Goal: Information Seeking & Learning: Learn about a topic

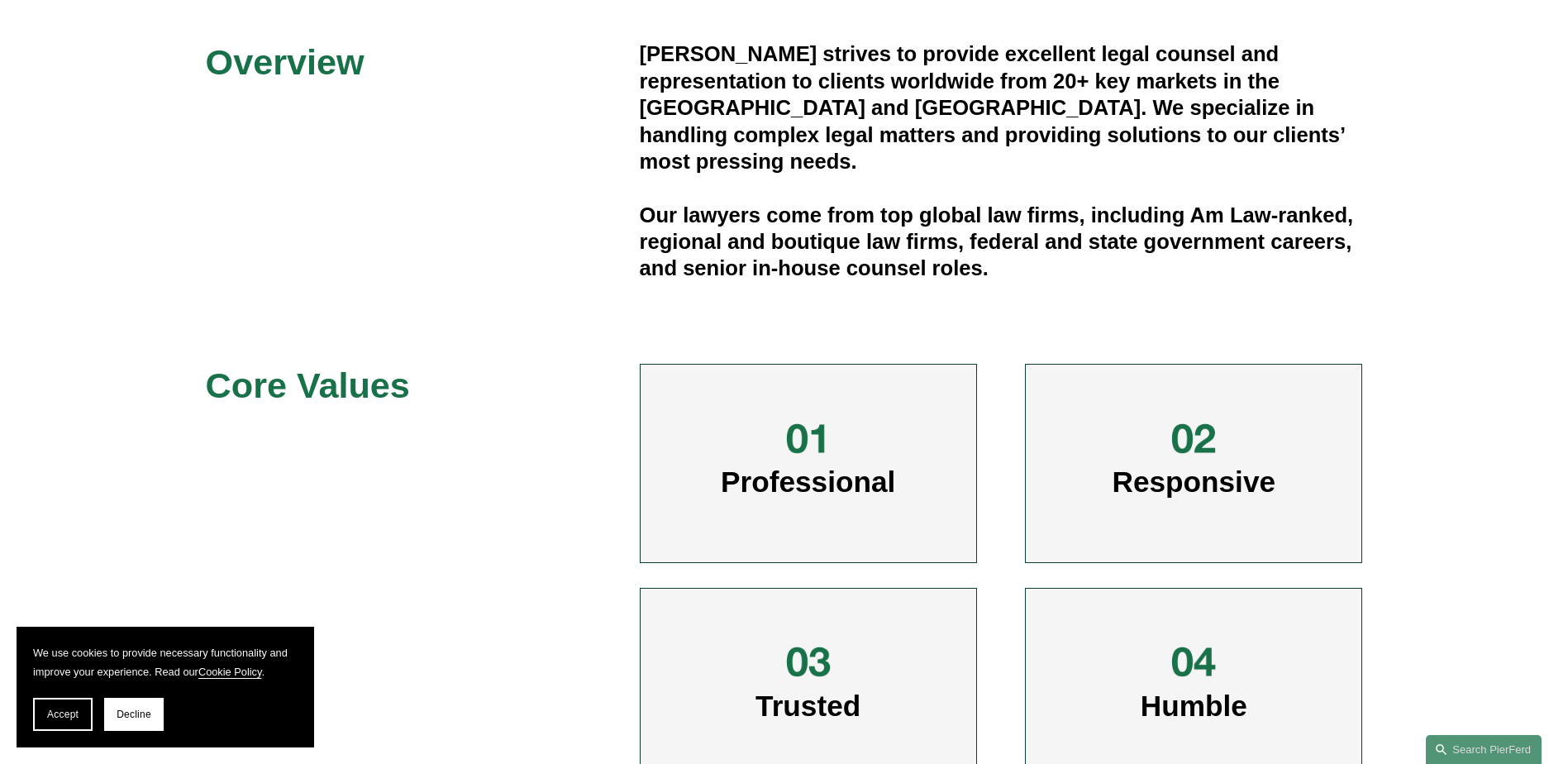
scroll to position [579, 0]
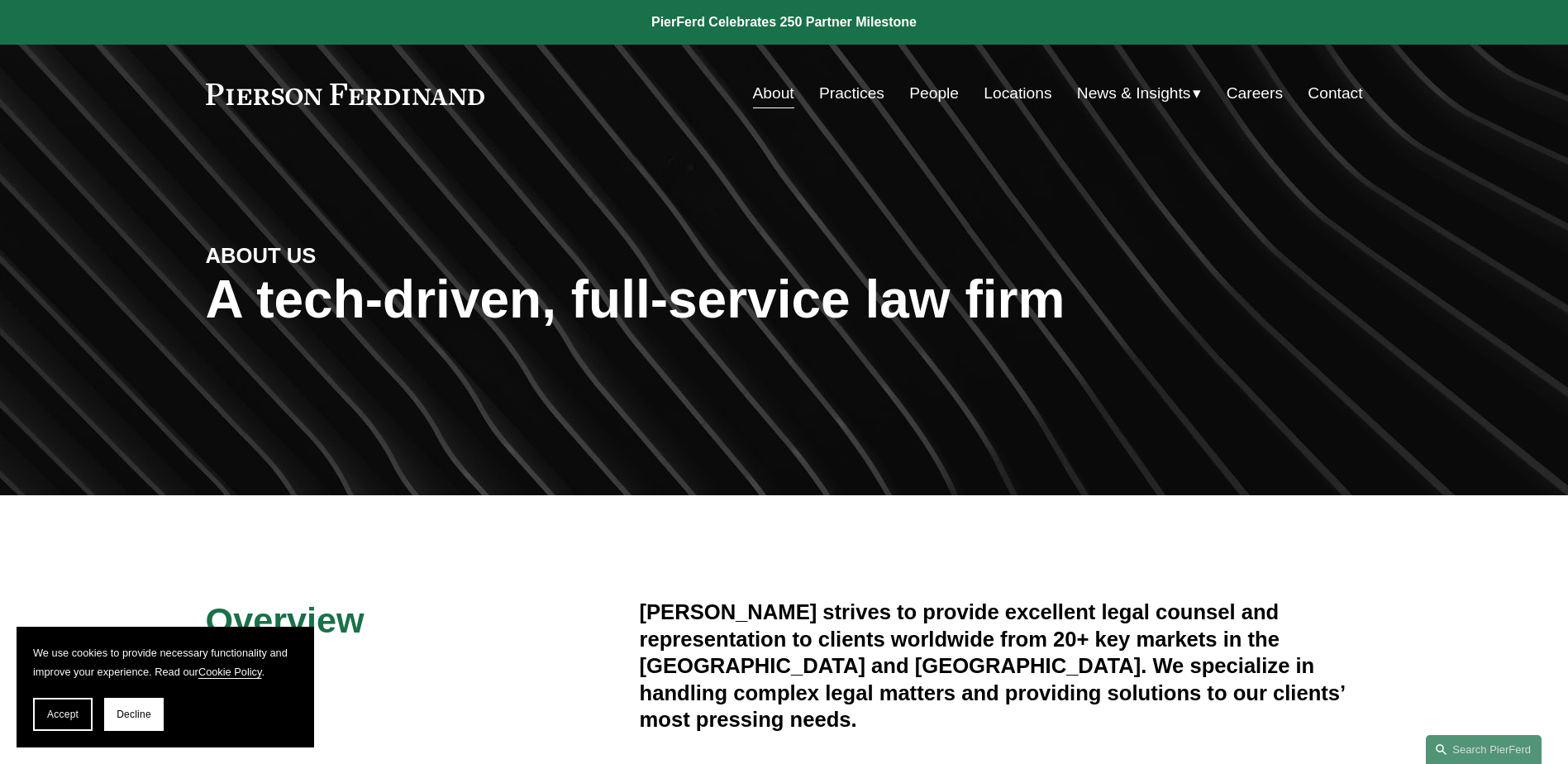
click at [846, 92] on link "Practices" at bounding box center [852, 93] width 65 height 32
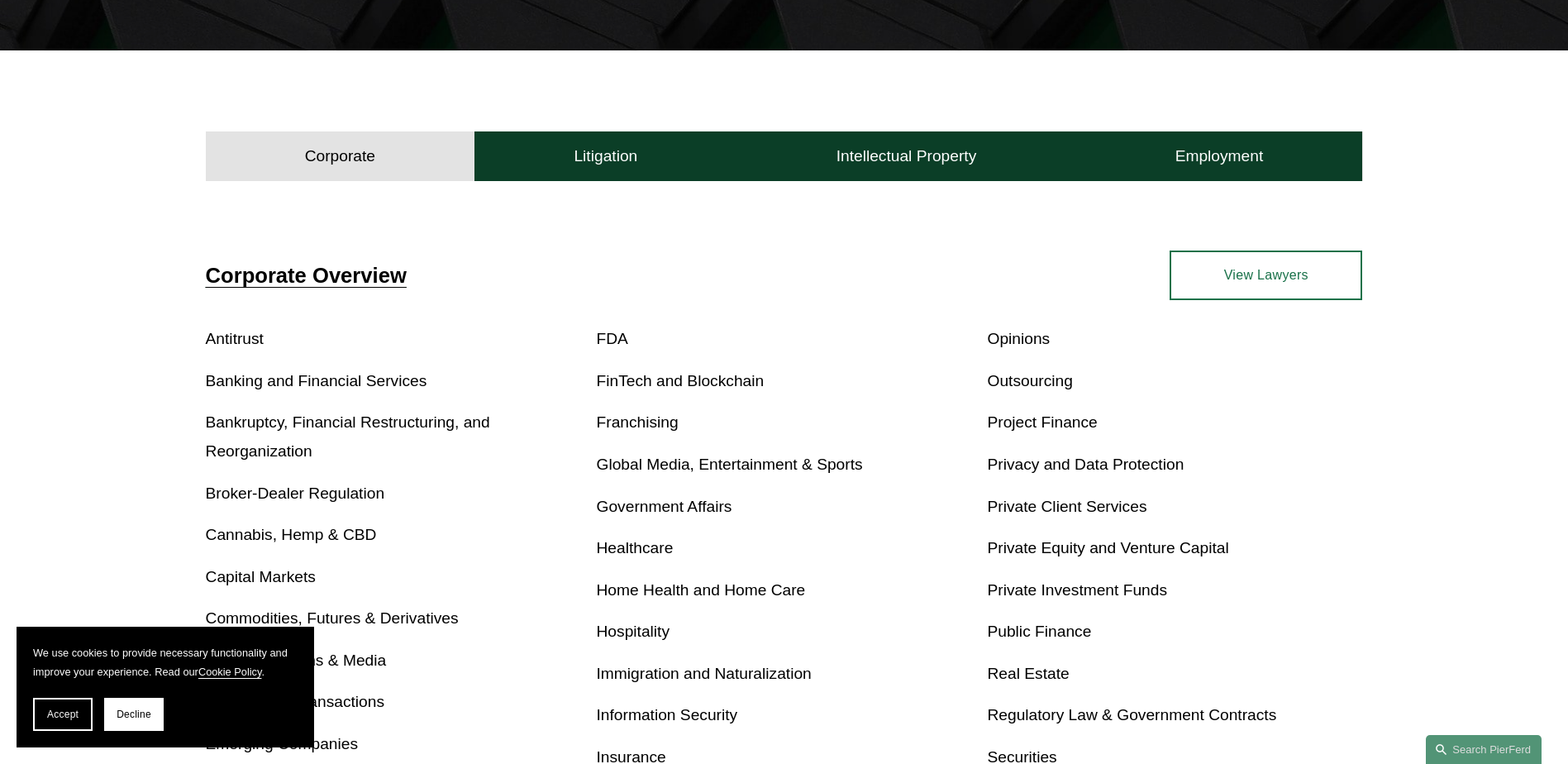
scroll to position [579, 0]
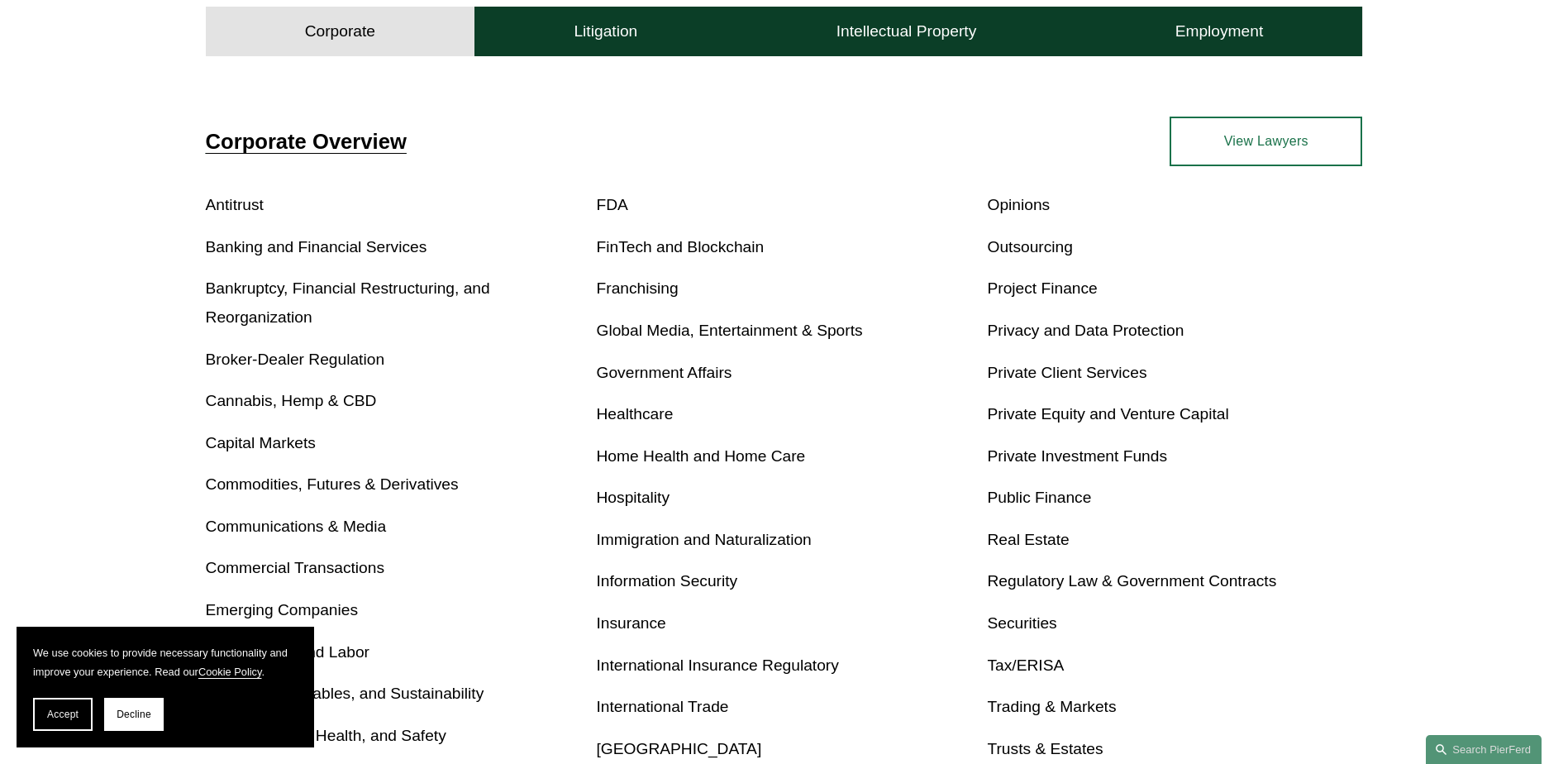
click at [713, 334] on link "Global Media, Entertainment & Sports" at bounding box center [730, 330] width 267 height 17
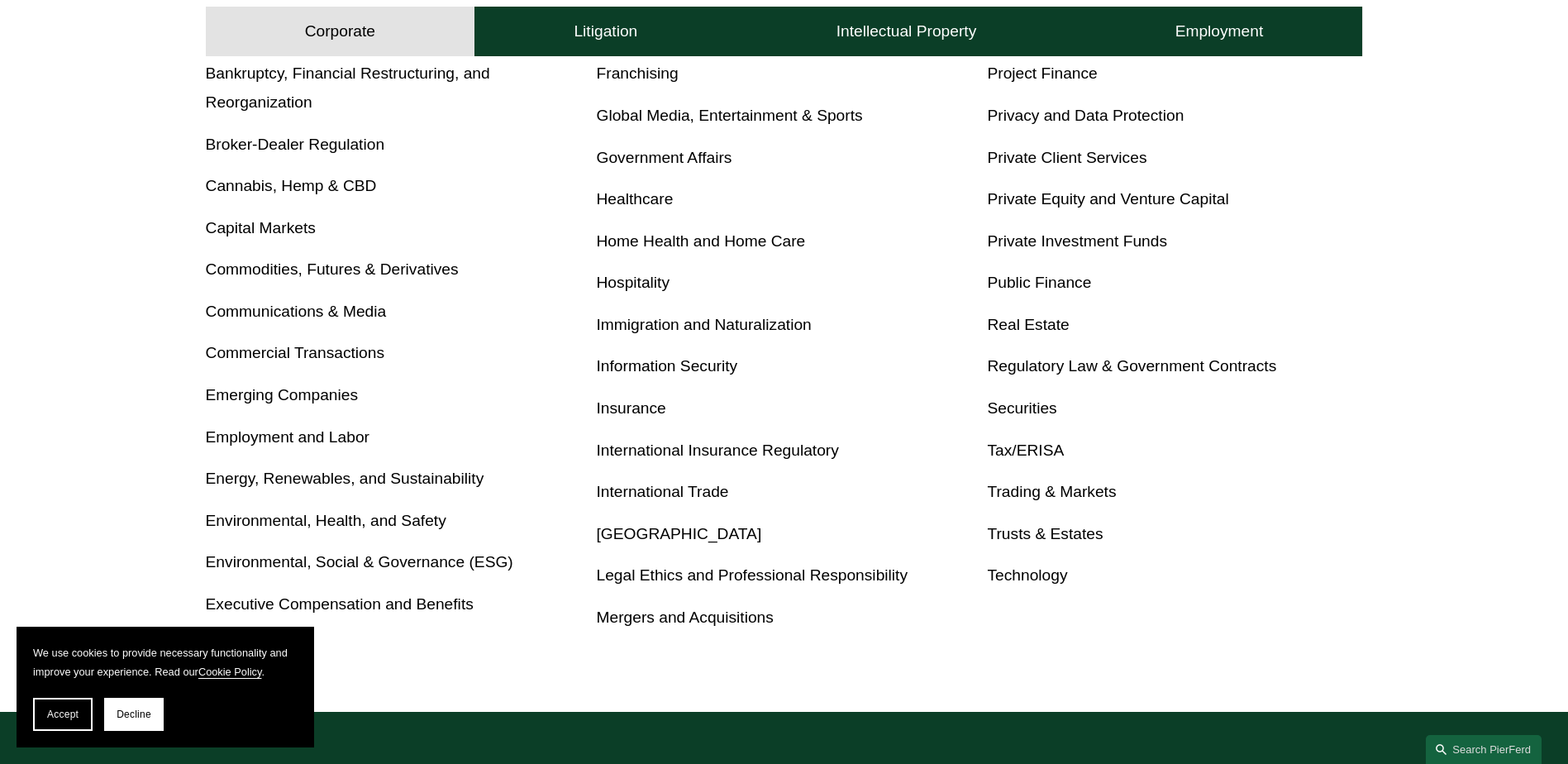
scroll to position [744, 0]
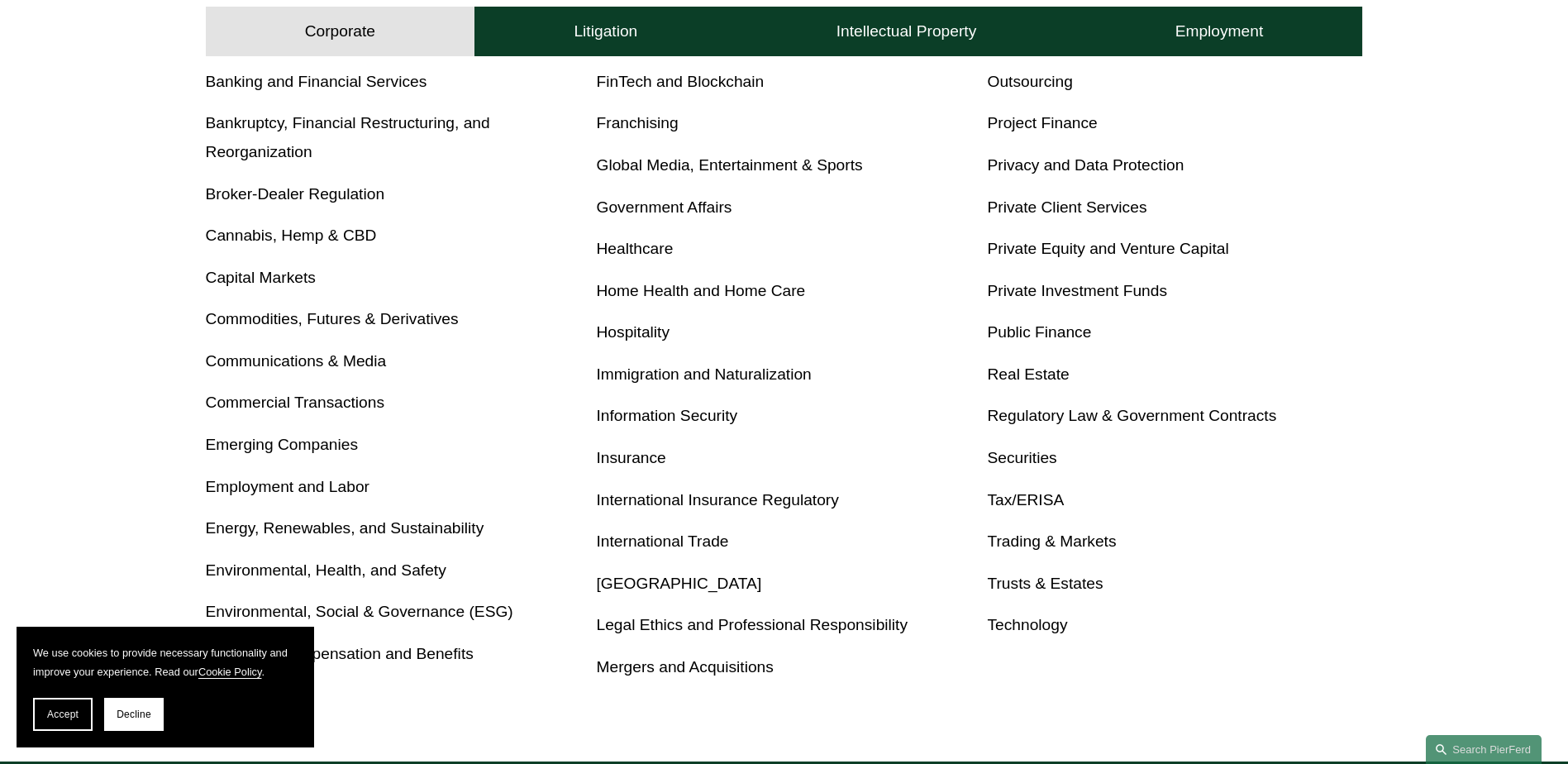
click at [311, 445] on link "Emerging Companies" at bounding box center [282, 444] width 153 height 17
click at [1070, 248] on link "Private Equity and Venture Capital" at bounding box center [1108, 249] width 242 height 17
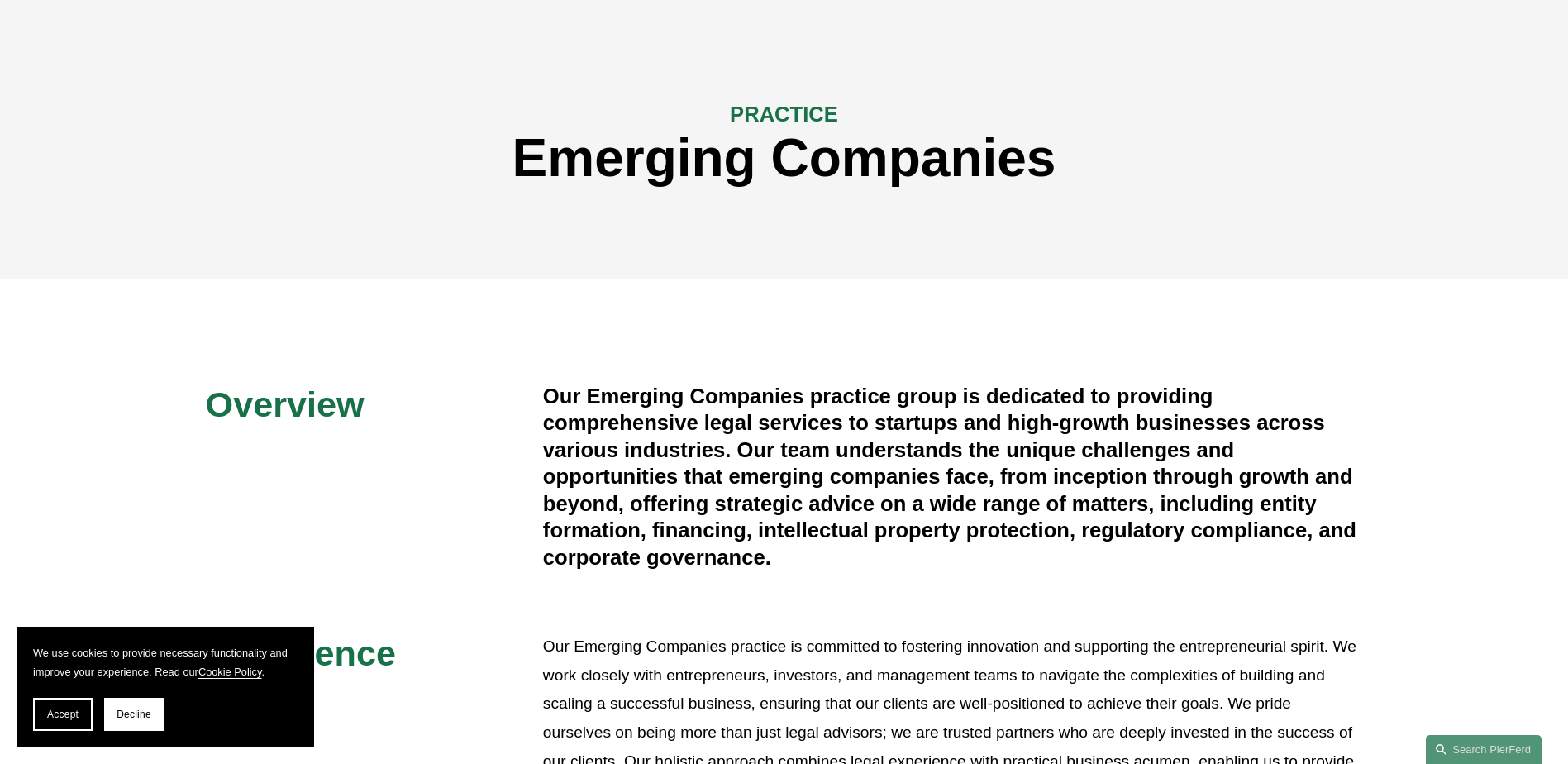
scroll to position [165, 0]
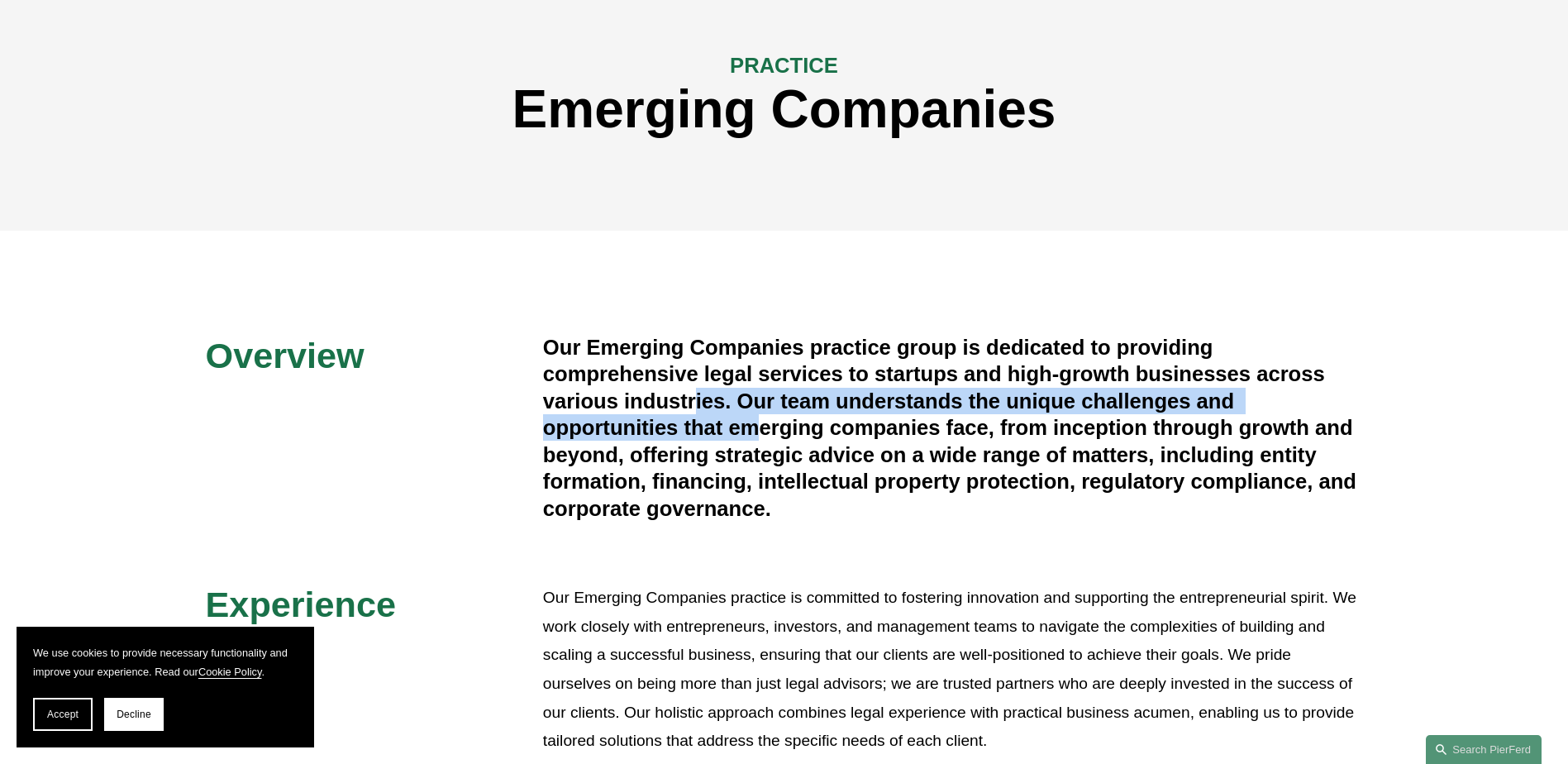
drag, startPoint x: 697, startPoint y: 400, endPoint x: 762, endPoint y: 442, distance: 77.4
click at [762, 442] on h4 "Our Emerging Companies practice group is dedicated to providing comprehensive l…" at bounding box center [953, 428] width 820 height 188
click at [763, 442] on h4 "Our Emerging Companies practice group is dedicated to providing comprehensive l…" at bounding box center [953, 428] width 820 height 188
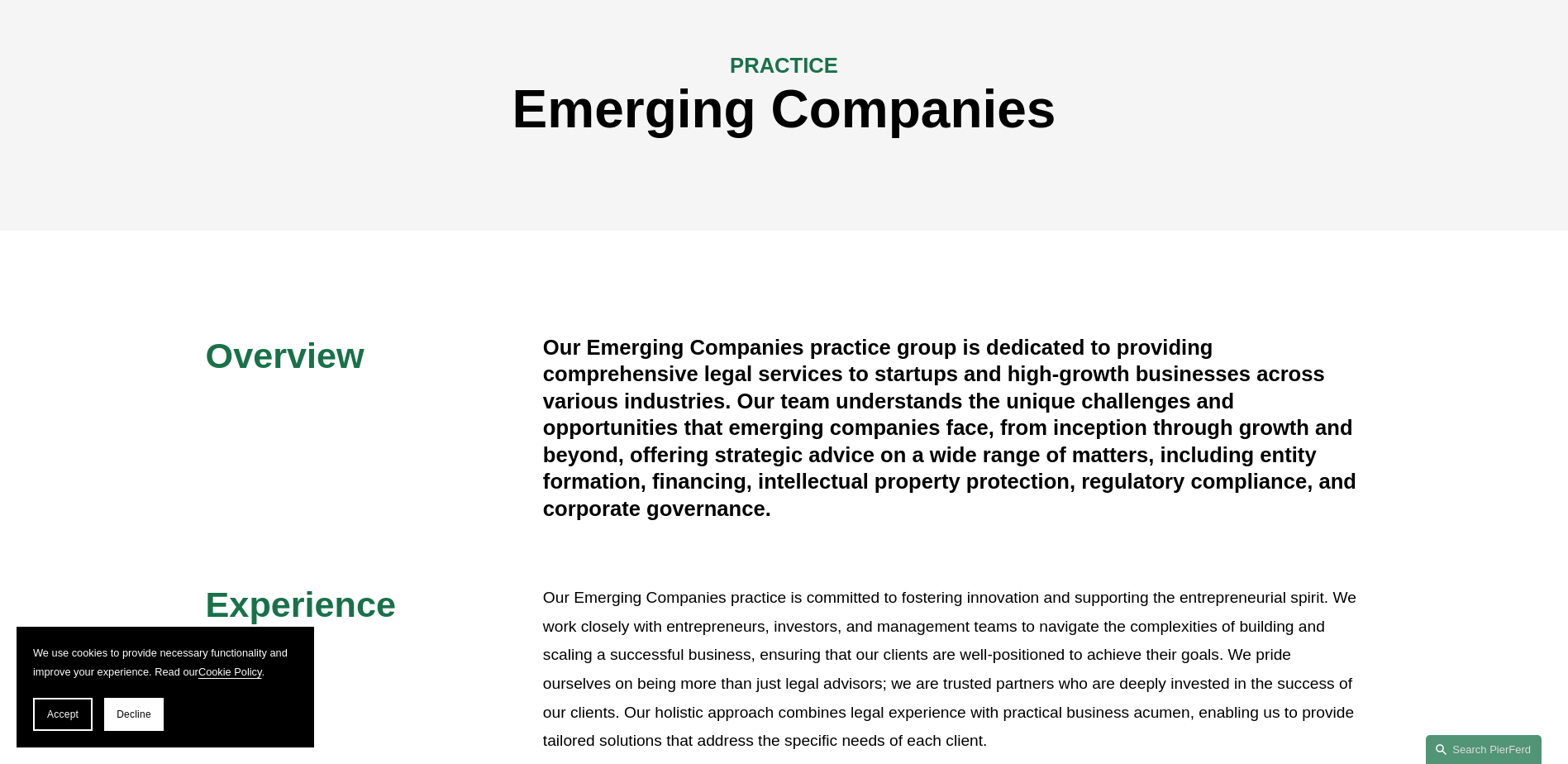
click at [761, 462] on h4 "Our Emerging Companies practice group is dedicated to providing comprehensive l…" at bounding box center [953, 428] width 820 height 188
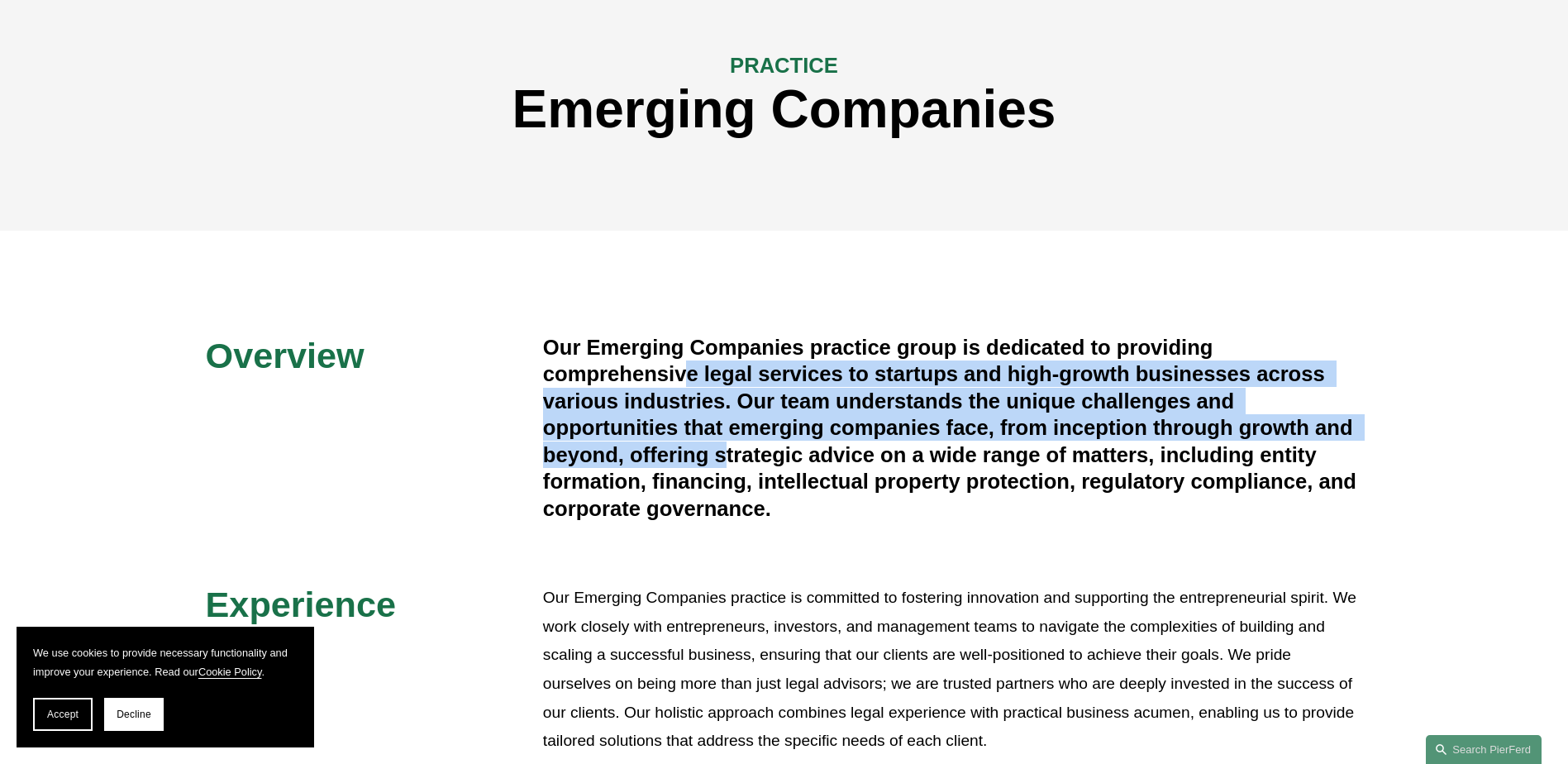
drag, startPoint x: 687, startPoint y: 369, endPoint x: 727, endPoint y: 452, distance: 92.1
click at [727, 452] on h4 "Our Emerging Companies practice group is dedicated to providing comprehensive l…" at bounding box center [953, 428] width 820 height 188
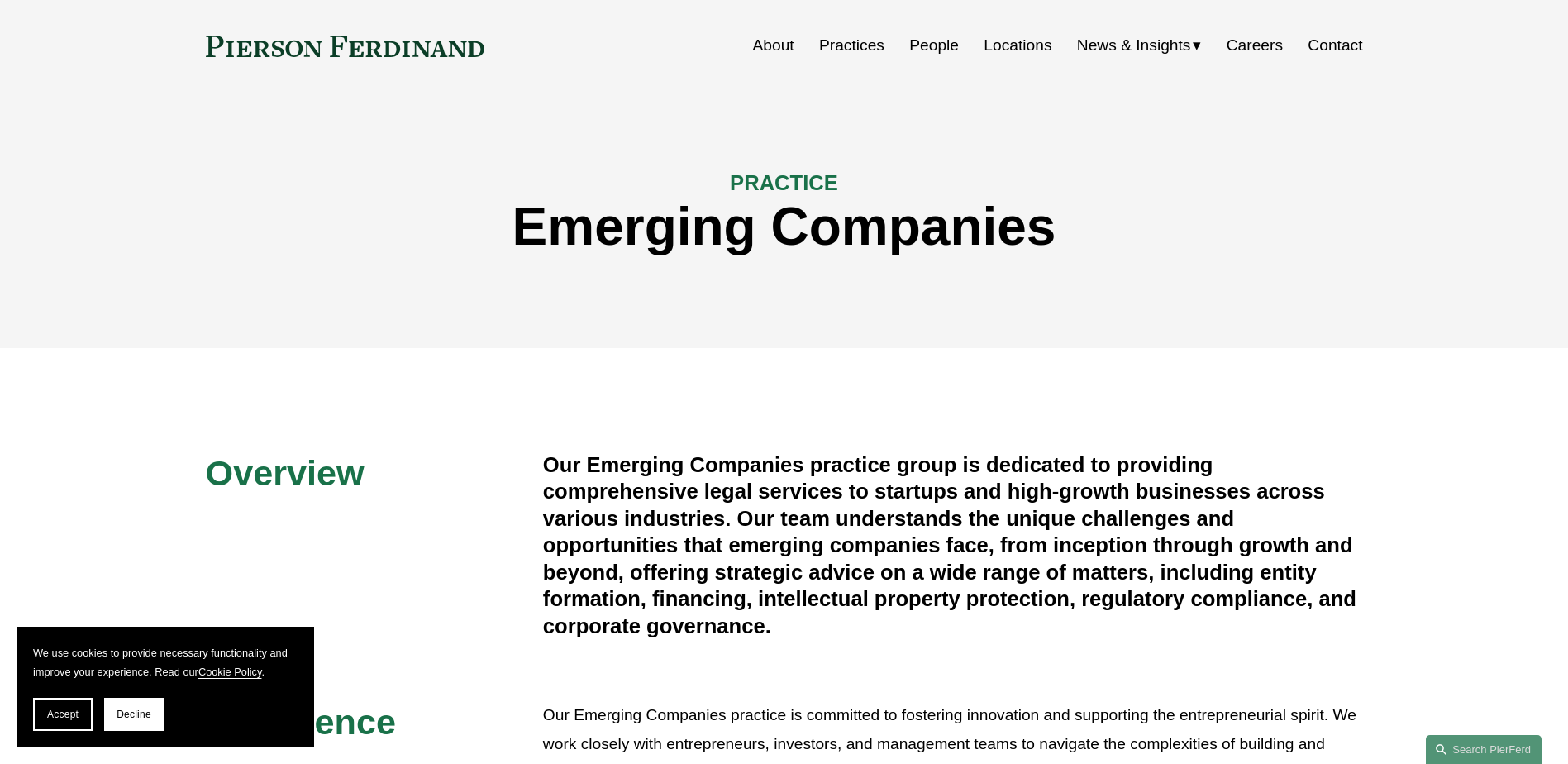
scroll to position [0, 0]
